Goal: Task Accomplishment & Management: Use online tool/utility

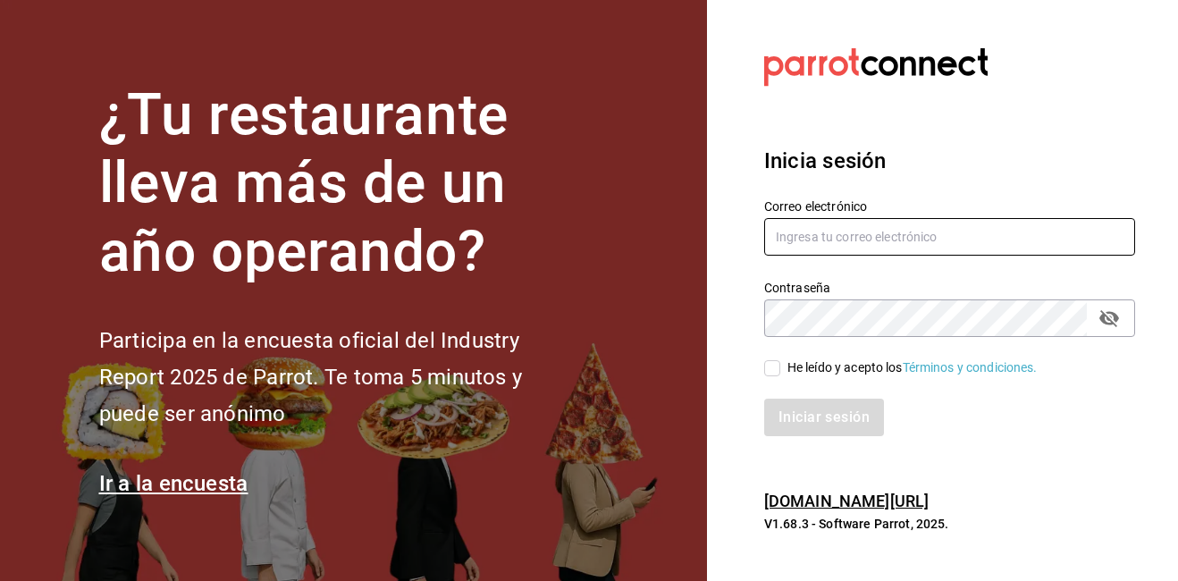
type input "[PERSON_NAME][EMAIL_ADDRESS][PERSON_NAME][DOMAIN_NAME]"
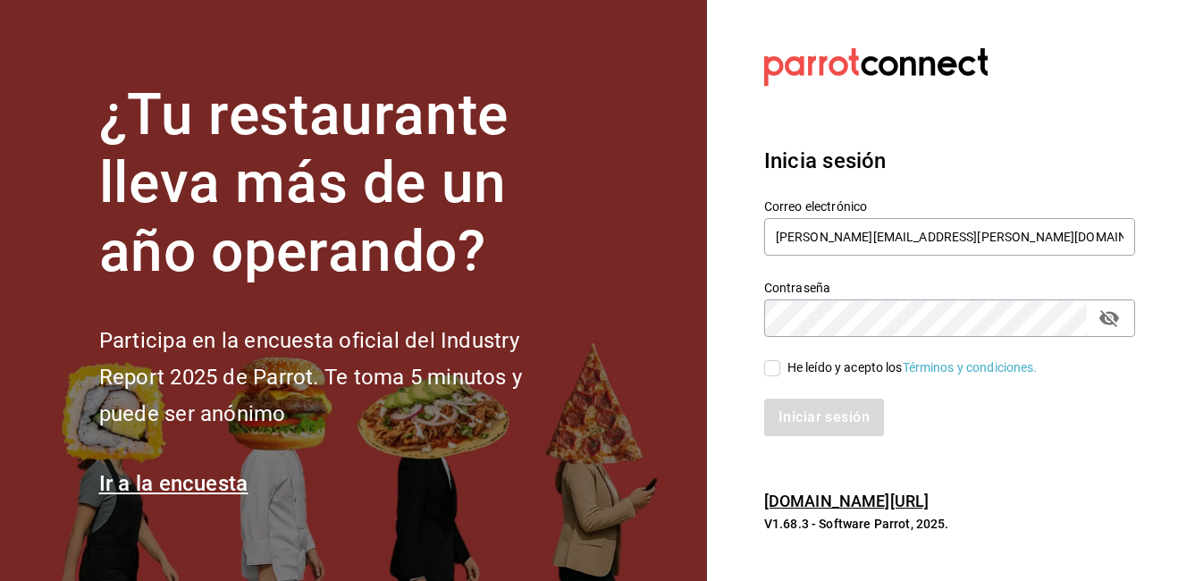
click at [766, 366] on input "He leído y acepto los Términos y condiciones." at bounding box center [772, 368] width 16 height 16
checkbox input "true"
click at [786, 422] on button "Iniciar sesión" at bounding box center [825, 418] width 122 height 38
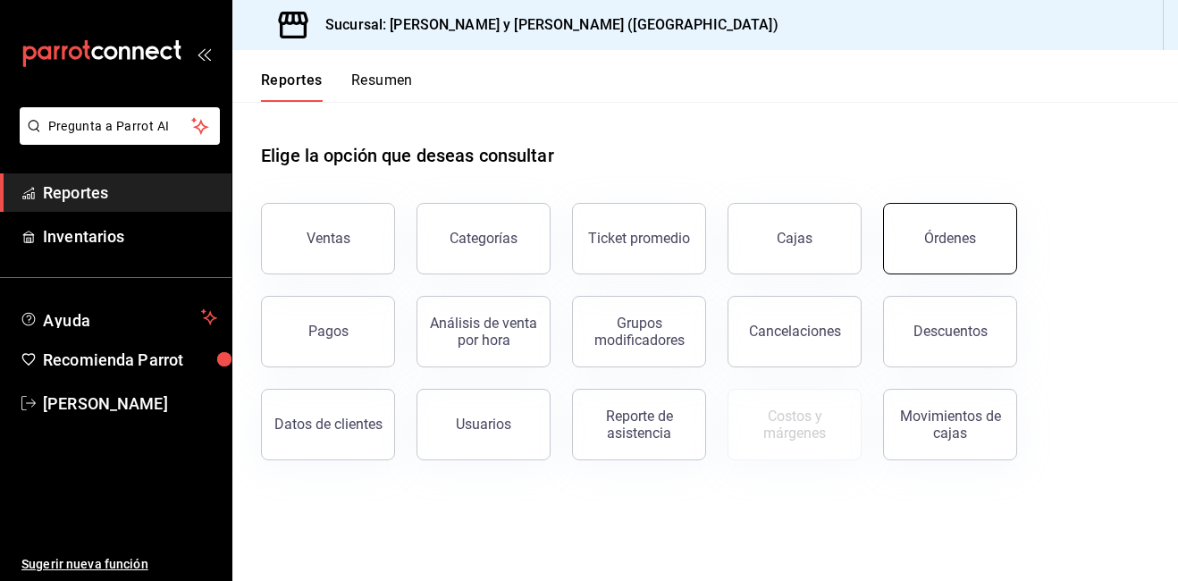
click at [941, 240] on div "Órdenes" at bounding box center [950, 238] width 52 height 17
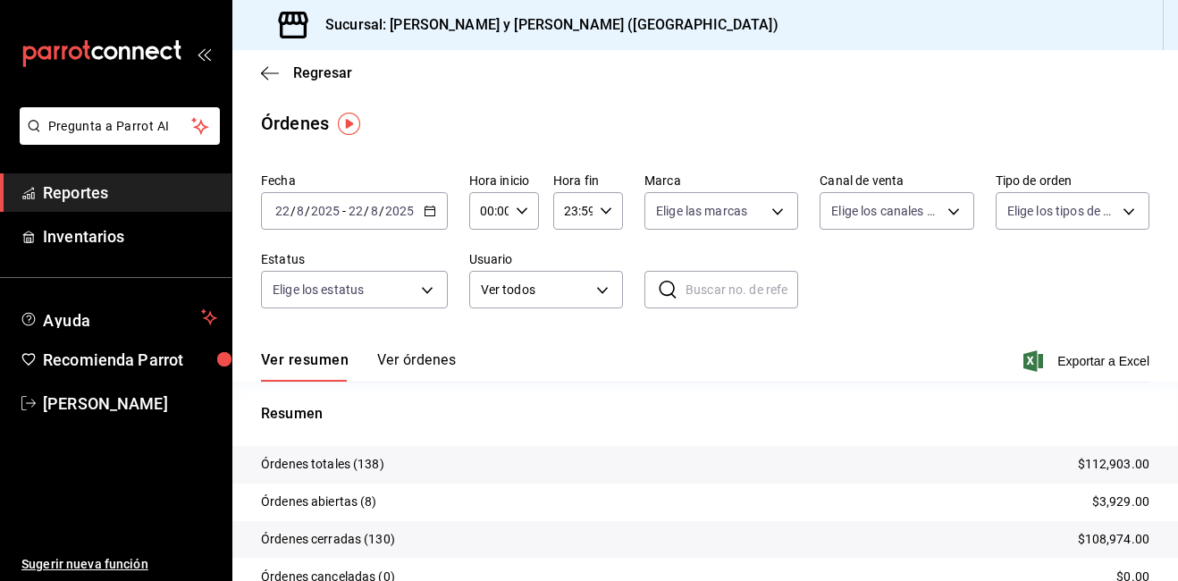
click at [434, 218] on div "[DATE] [DATE] - [DATE] [DATE]" at bounding box center [354, 211] width 187 height 38
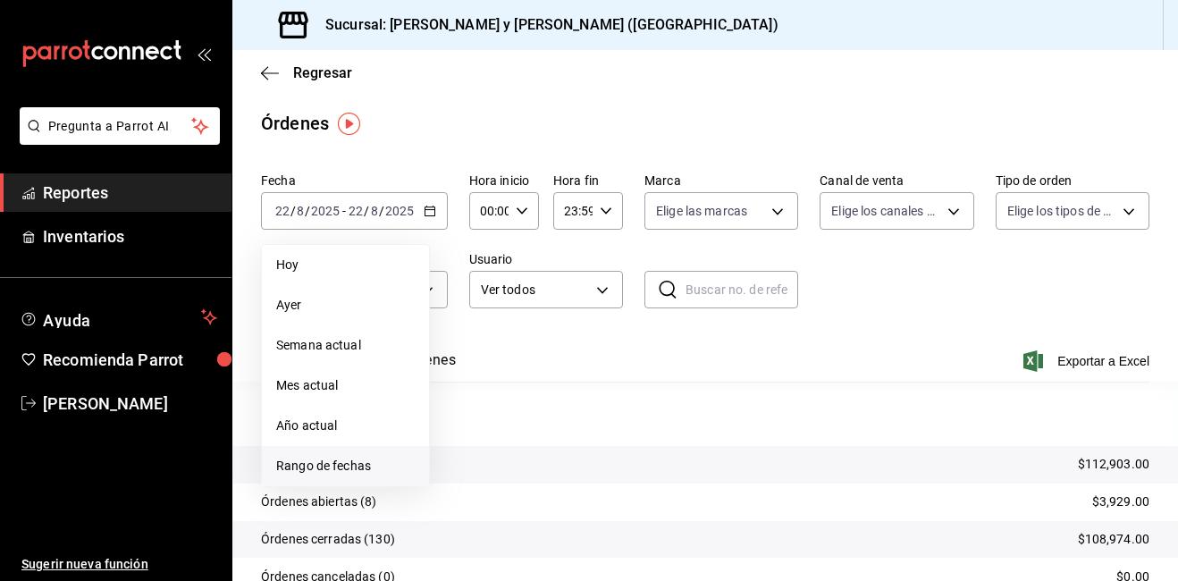
click at [353, 462] on span "Rango de fechas" at bounding box center [345, 466] width 139 height 19
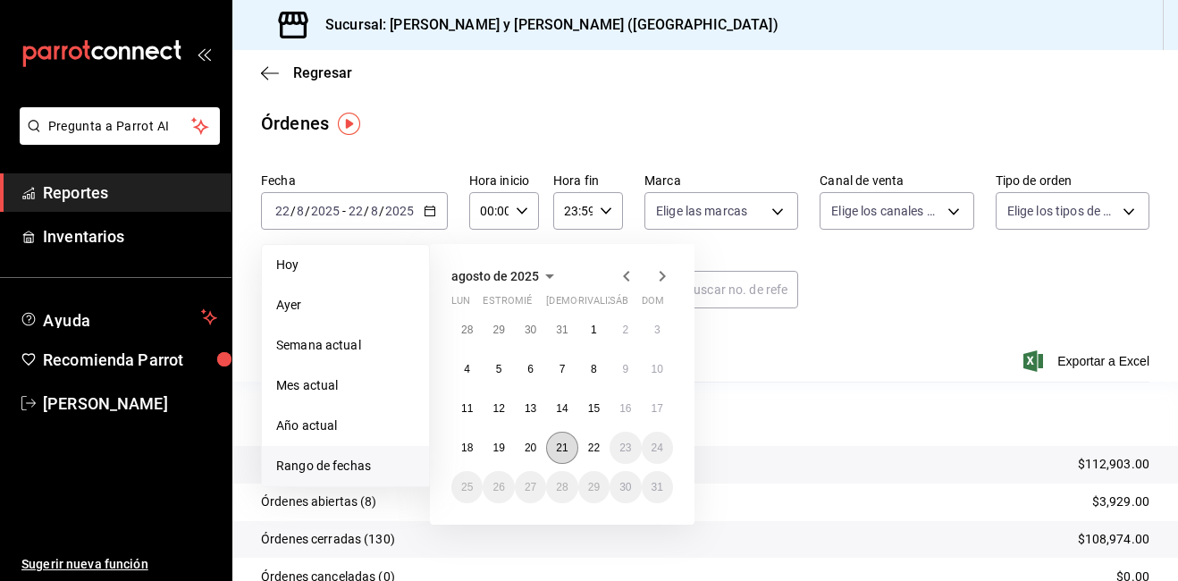
click at [559, 452] on abbr "21" at bounding box center [562, 447] width 12 height 13
click at [801, 378] on div "Ver resumen Ver órdenes Exportar a Excel" at bounding box center [705, 356] width 888 height 52
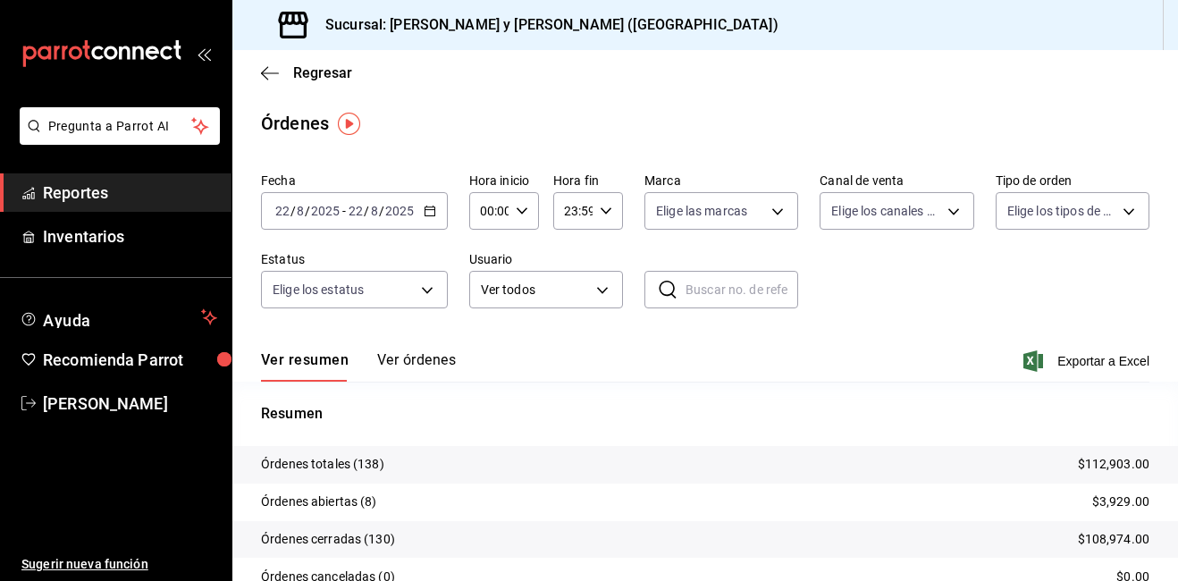
click at [509, 213] on div "00:00 Hora inicio" at bounding box center [504, 211] width 70 height 38
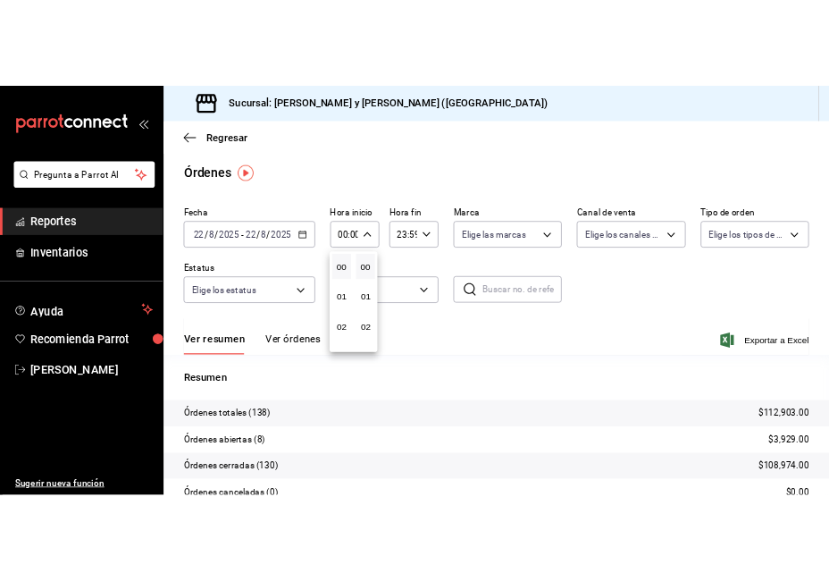
scroll to position [89, 0]
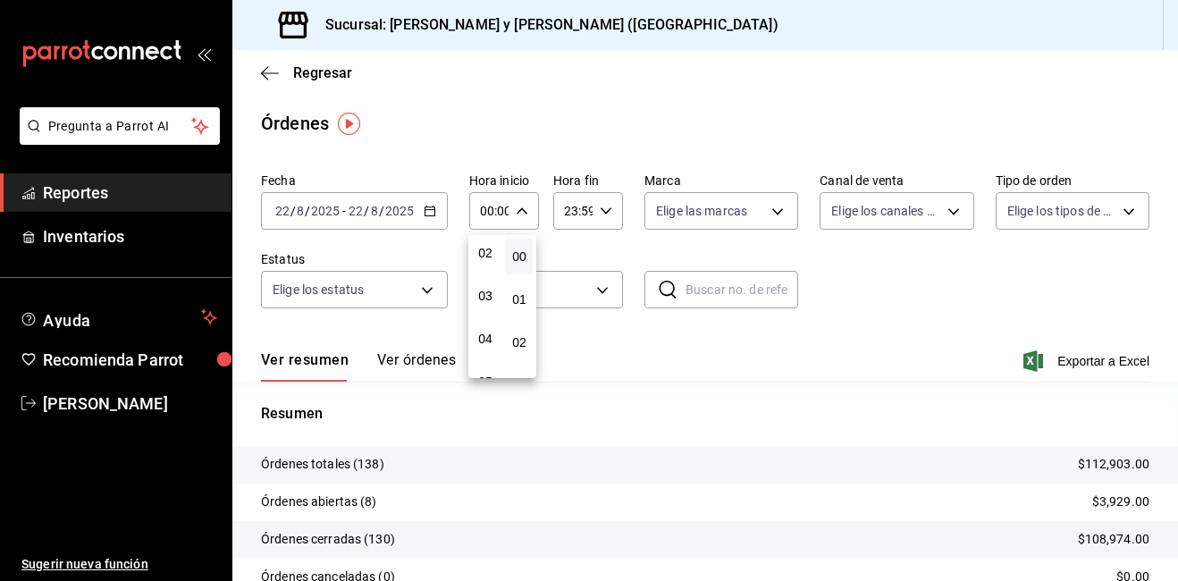
click at [487, 362] on div "05" at bounding box center [485, 381] width 34 height 43
click at [484, 366] on button "05" at bounding box center [485, 382] width 27 height 36
type input "05:00"
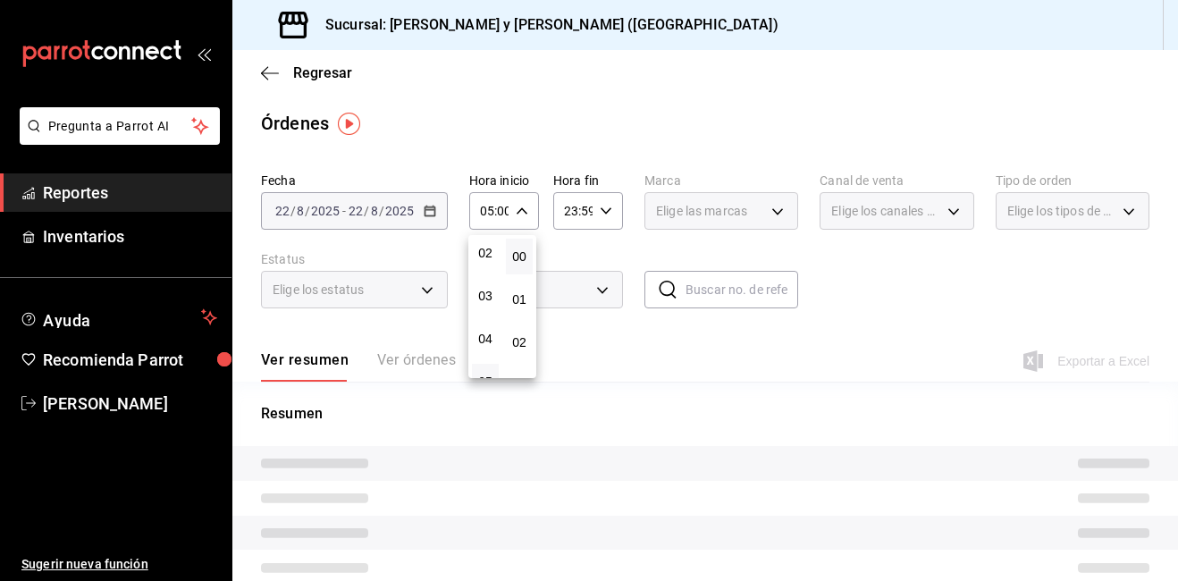
click at [483, 370] on button "05" at bounding box center [485, 382] width 27 height 36
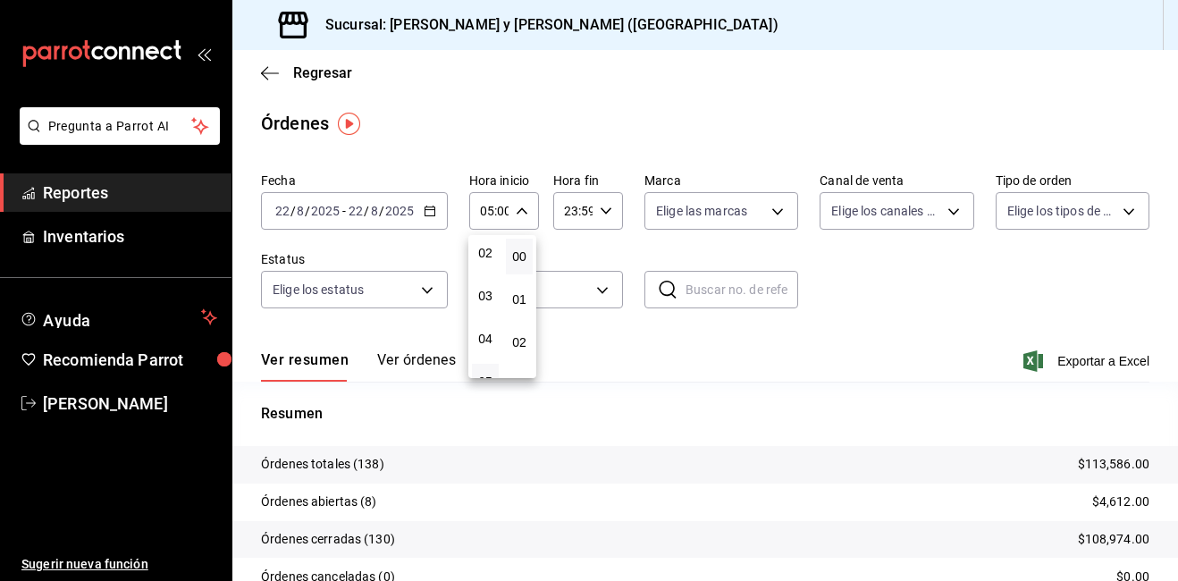
click at [762, 214] on div at bounding box center [589, 290] width 1178 height 581
click at [766, 212] on body "Pregunta a Parrot AI Reportes Inventarios Ayuda Recomienda Parrot [PERSON_NAME]…" at bounding box center [589, 290] width 1178 height 581
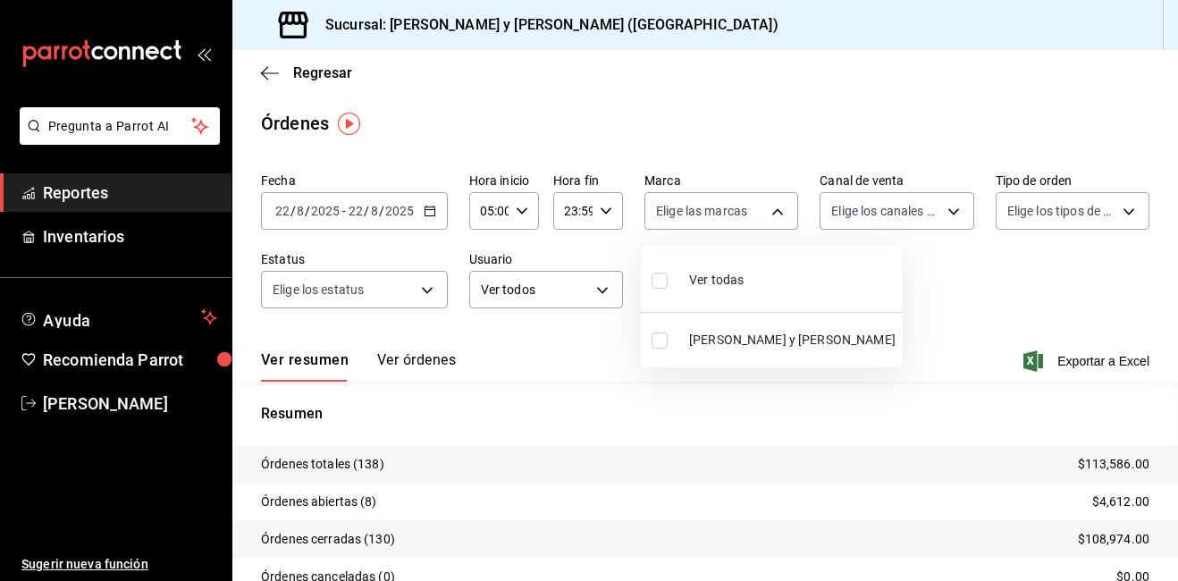
drag, startPoint x: 660, startPoint y: 280, endPoint x: 961, endPoint y: 249, distance: 301.8
click at [660, 281] on input "checkbox" at bounding box center [660, 281] width 16 height 16
checkbox input "true"
type input "5c4b5436-b9cd-4a1a-b4e8-85329c7394cf"
checkbox input "true"
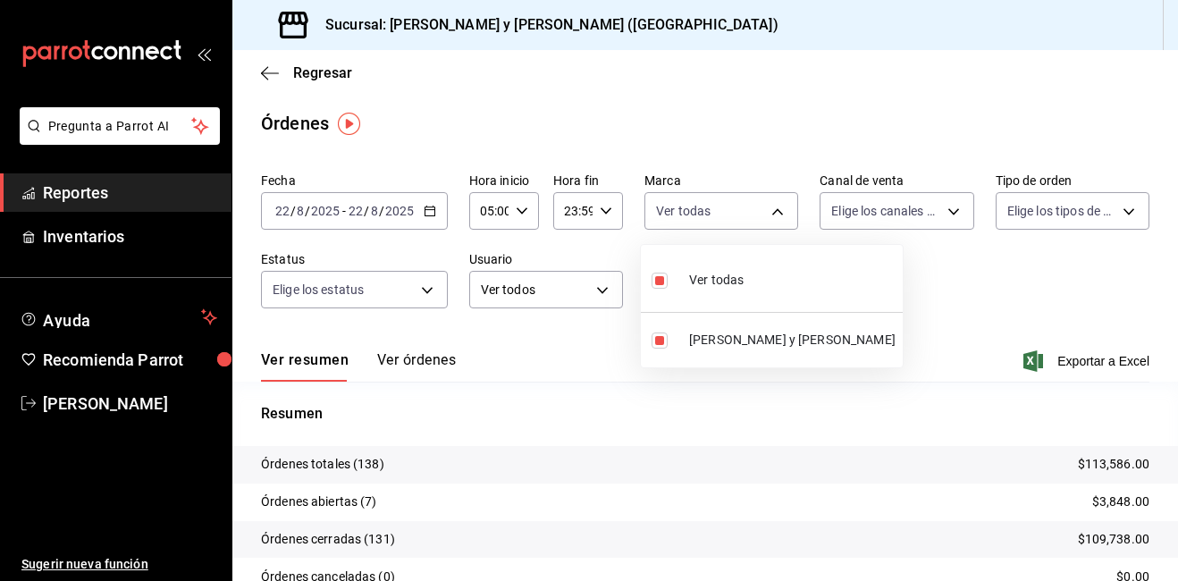
click at [946, 213] on div at bounding box center [589, 290] width 1178 height 581
click at [940, 213] on body "Pregunta a Parrot AI Reportes Inventarios Ayuda Recomienda Parrot [PERSON_NAME]…" at bounding box center [589, 290] width 1178 height 581
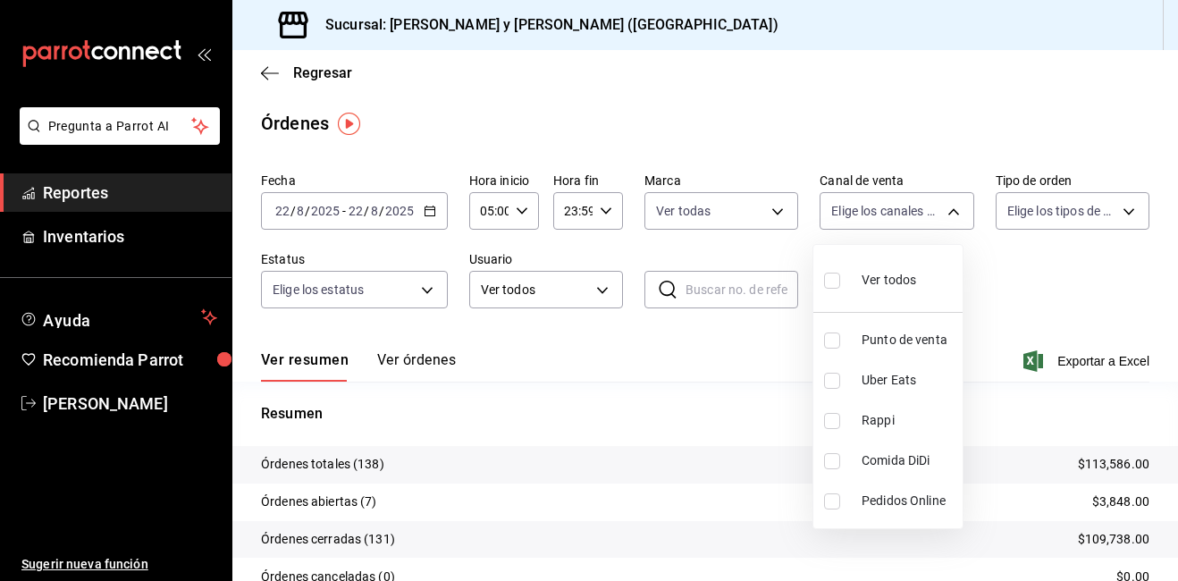
click at [832, 282] on input "checkbox" at bounding box center [832, 281] width 16 height 16
checkbox input "true"
type input "PARROT,UBER_EATS,RAPPI,DIDI_FOOD,ONLINE"
checkbox input "true"
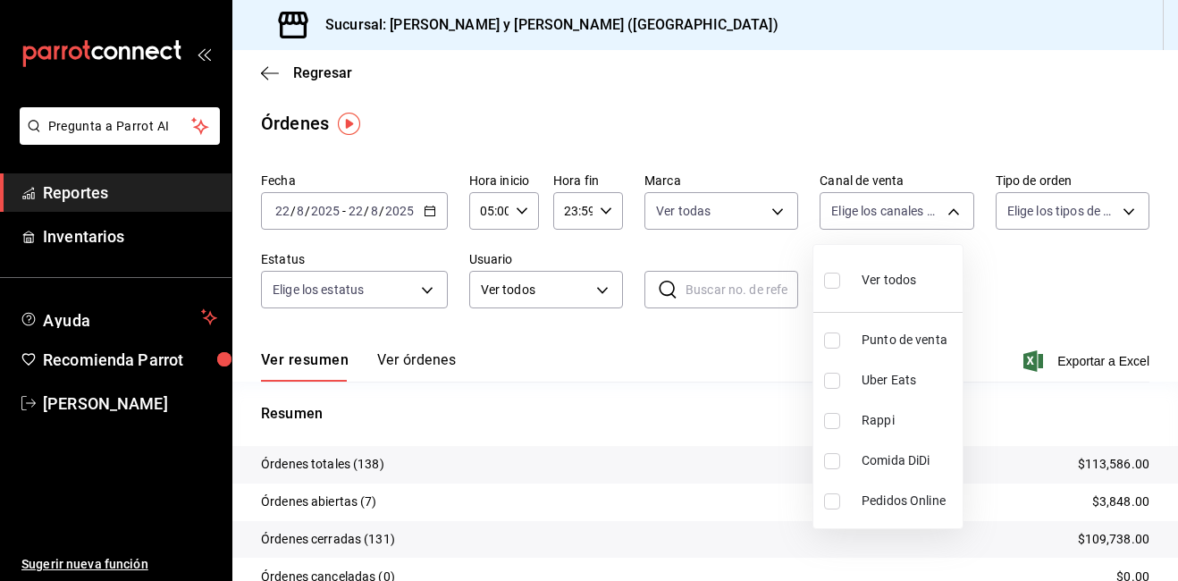
checkbox input "true"
click at [1122, 211] on div at bounding box center [589, 290] width 1178 height 581
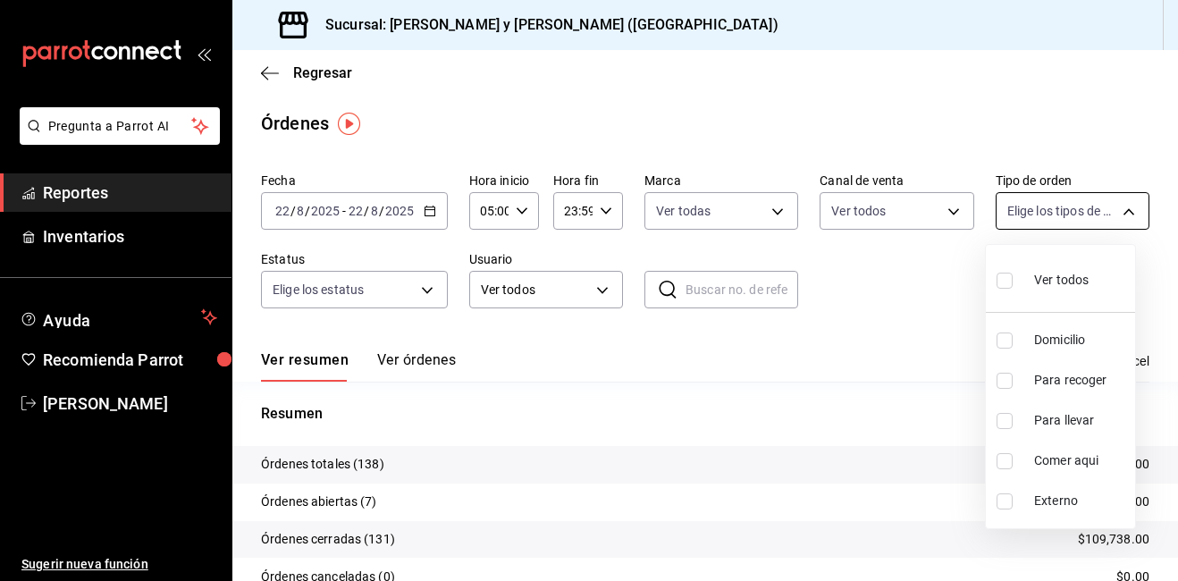
click at [1114, 208] on body "Pregunta a Parrot AI Reportes Inventarios Ayuda Recomienda Parrot [PERSON_NAME]…" at bounding box center [589, 290] width 1178 height 581
click at [1013, 464] on label at bounding box center [1007, 461] width 23 height 16
click at [1013, 464] on input "checkbox" at bounding box center [1004, 461] width 16 height 16
checkbox input "false"
click at [1005, 466] on input "checkbox" at bounding box center [1004, 461] width 16 height 16
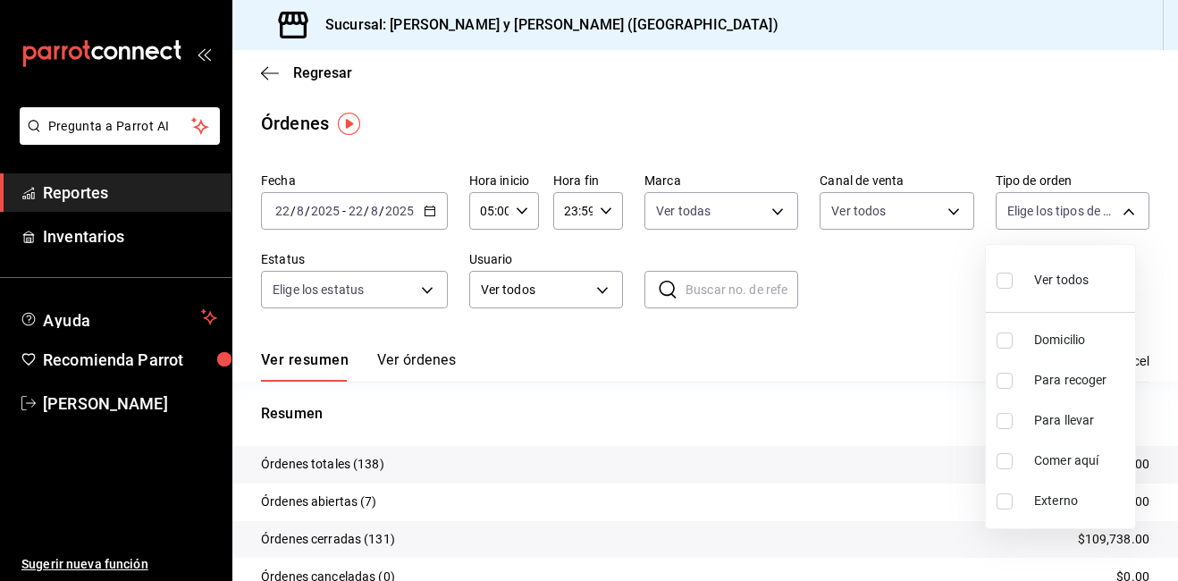
checkbox input "true"
type input "4ffca59b-4c2c-40e7-90fe-fdf72e946522"
click at [425, 291] on div at bounding box center [589, 290] width 1178 height 581
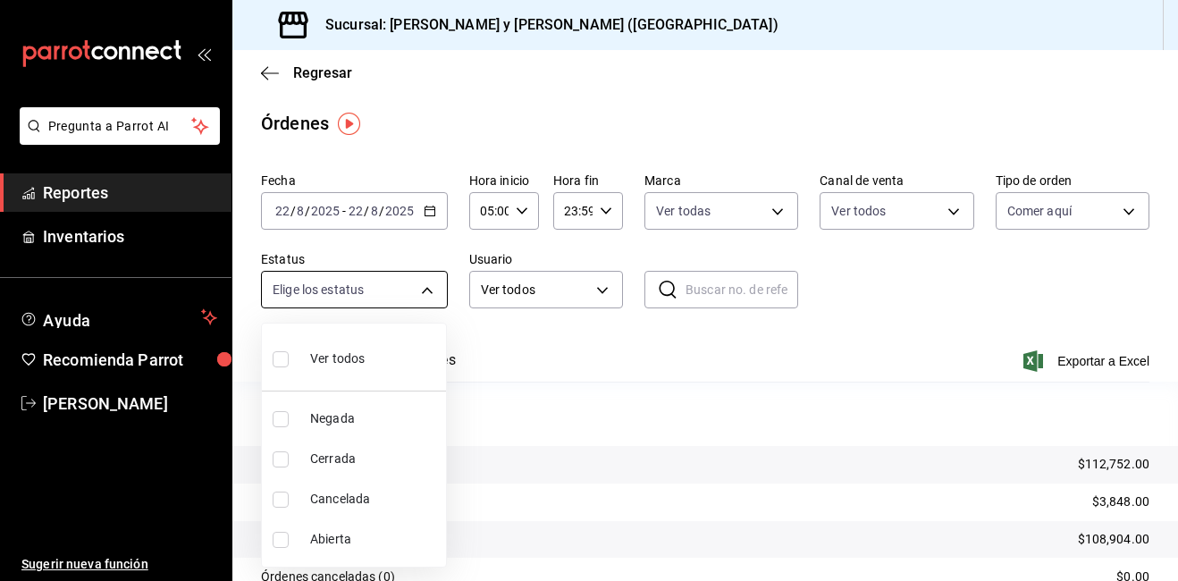
click at [432, 288] on body "Pregunta a Parrot AI Reportes Inventarios Ayuda Recomienda Parrot [PERSON_NAME]…" at bounding box center [589, 290] width 1178 height 581
click at [284, 359] on input "checkbox" at bounding box center [281, 359] width 16 height 16
checkbox input "true"
type input "DENIED,FINISHED,CANCELED,OPEN"
checkbox input "true"
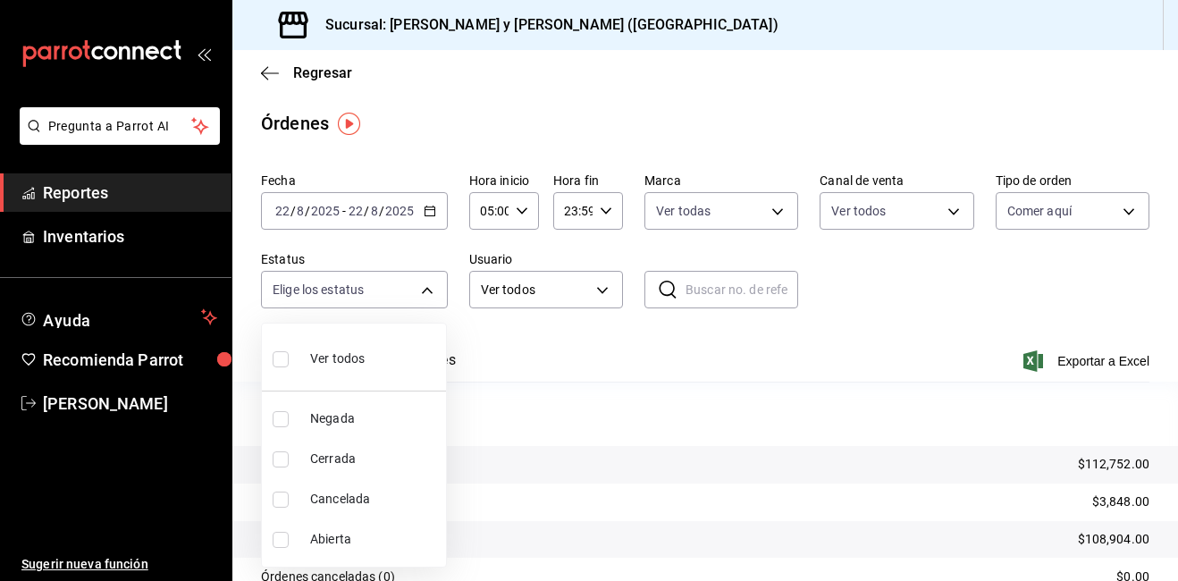
checkbox input "true"
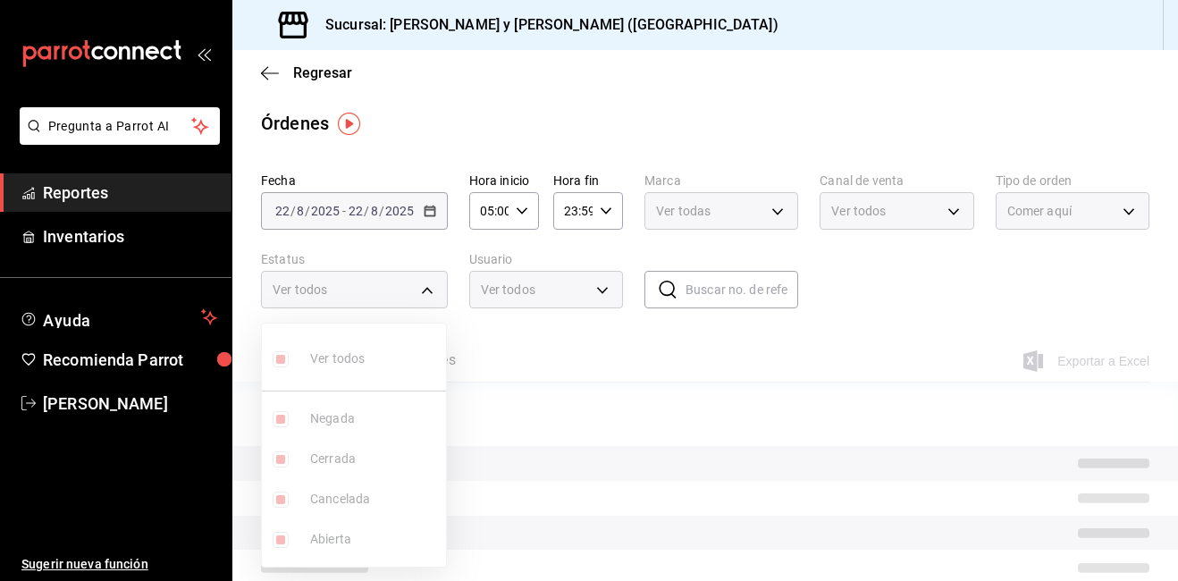
click at [714, 358] on div at bounding box center [589, 290] width 1178 height 581
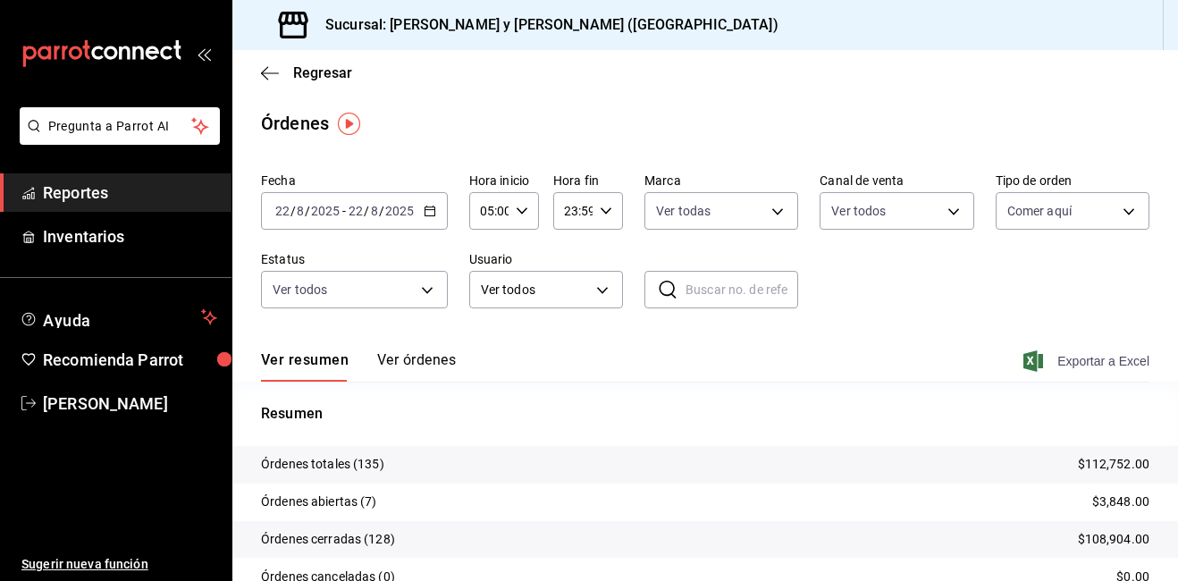
click at [1043, 359] on span "Exportar a Excel" at bounding box center [1088, 360] width 122 height 21
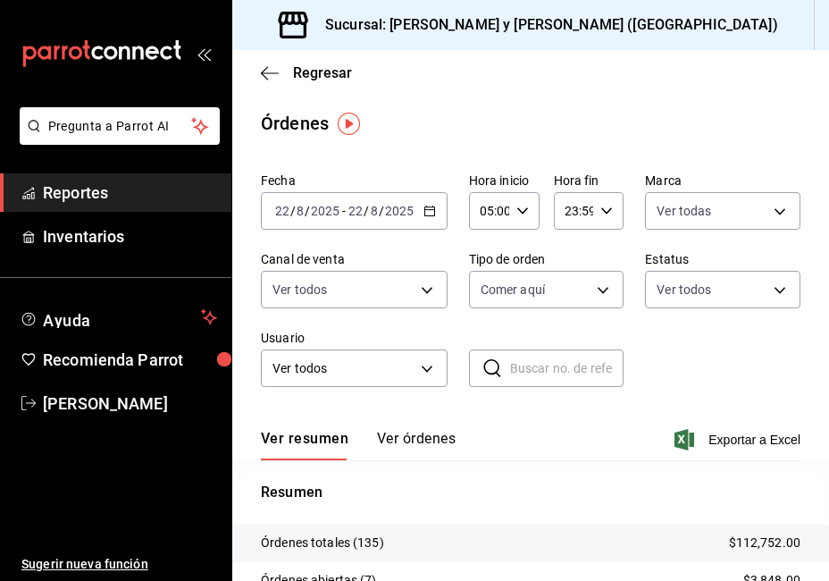
click at [428, 204] on div "[DATE] [DATE] - [DATE] [DATE]" at bounding box center [354, 211] width 187 height 38
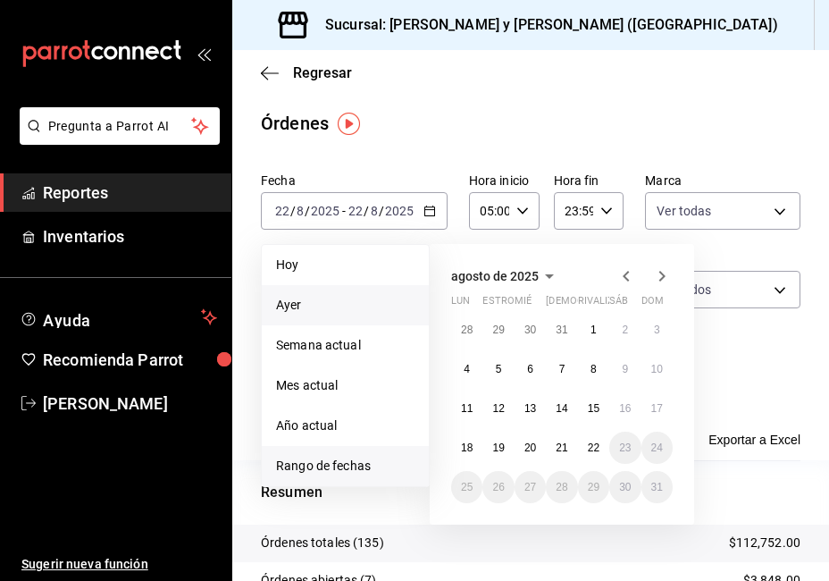
click at [316, 298] on span "Ayer" at bounding box center [345, 305] width 139 height 19
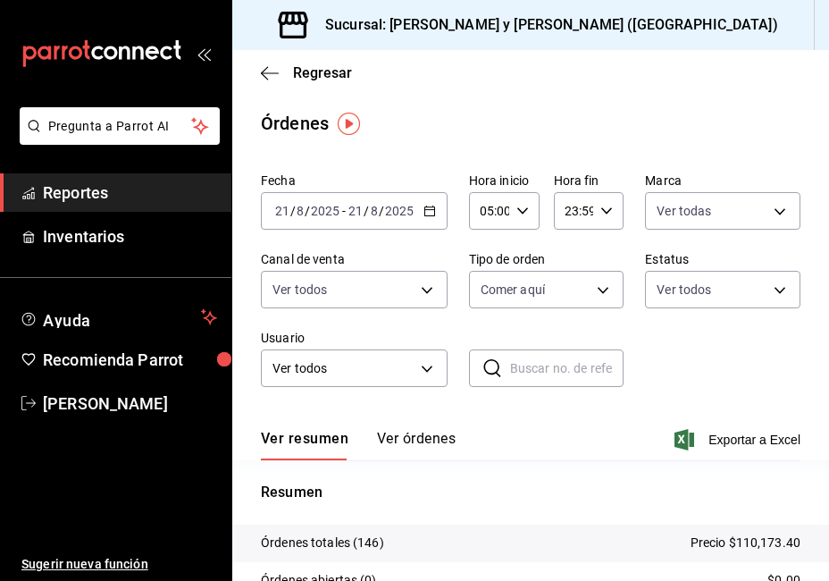
click at [664, 374] on div "Fecha [DATE] [DATE] - [DATE] [DATE] Hora inicio 05:00 Hora inicio Hora fin 23:5…" at bounding box center [531, 286] width 540 height 243
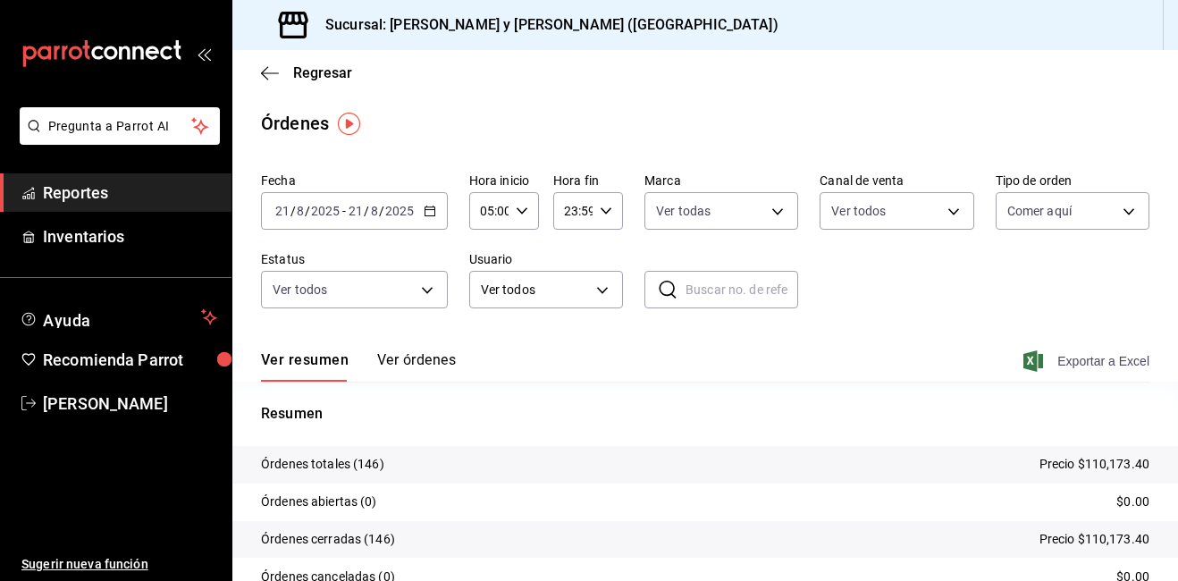
click at [1065, 358] on font "Exportar a Excel" at bounding box center [1103, 361] width 92 height 14
